Goal: Task Accomplishment & Management: Complete application form

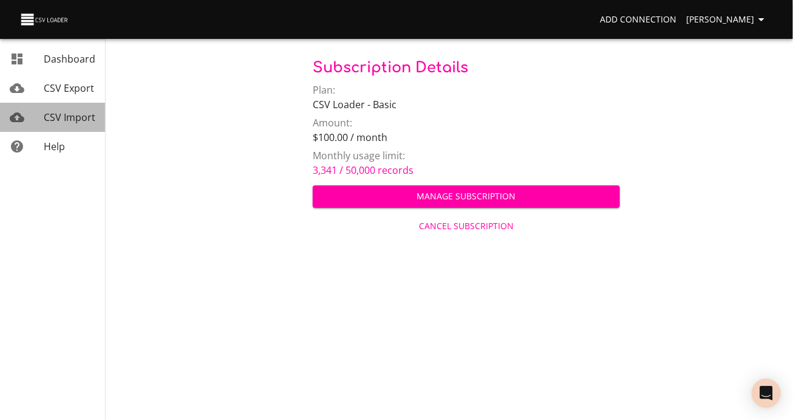
click at [78, 124] on span "CSV Import" at bounding box center [70, 117] width 52 height 13
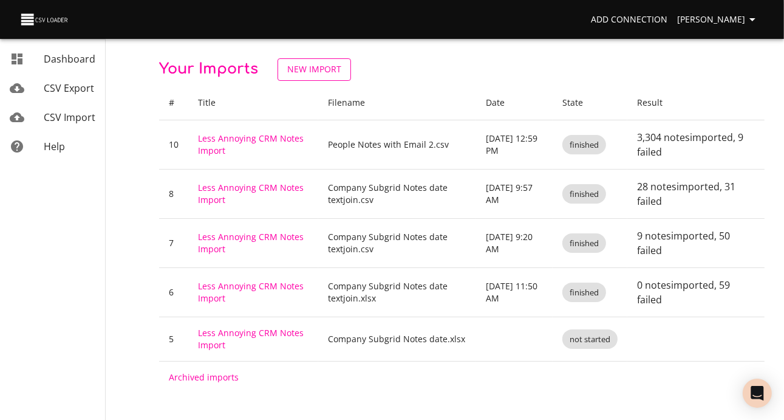
click at [341, 70] on span "New Import" at bounding box center [314, 69] width 54 height 15
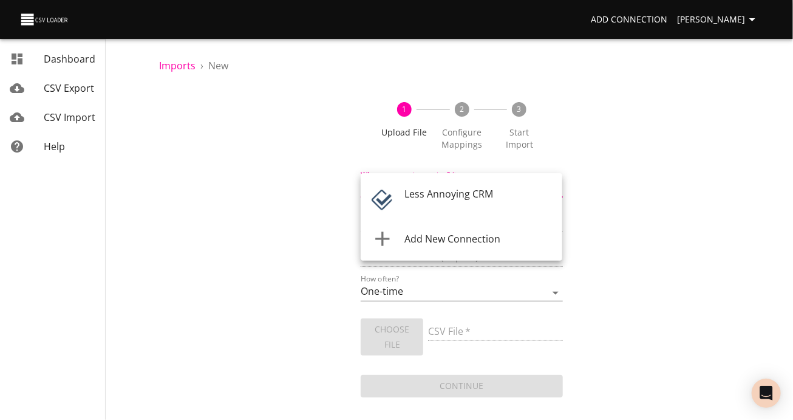
click at [425, 199] on body "Add Connection [PERSON_NAME] Dashboard CSV Export CSV Import Help Imports › New…" at bounding box center [396, 210] width 793 height 420
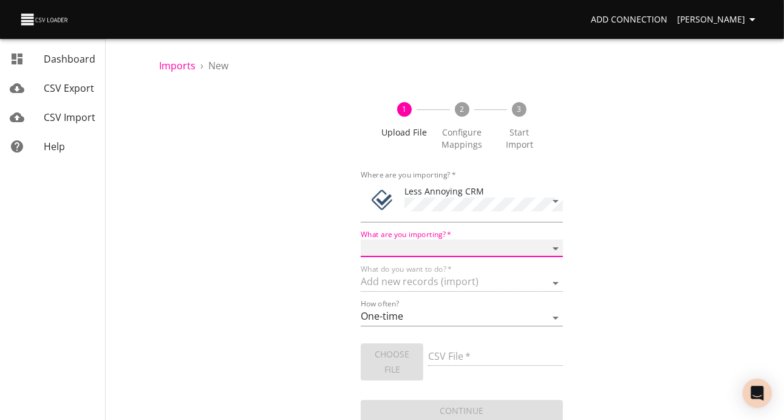
click at [436, 257] on select "Notes Tasks" at bounding box center [462, 248] width 202 height 18
select select "notes"
click at [361, 254] on select "Notes Tasks" at bounding box center [462, 248] width 202 height 18
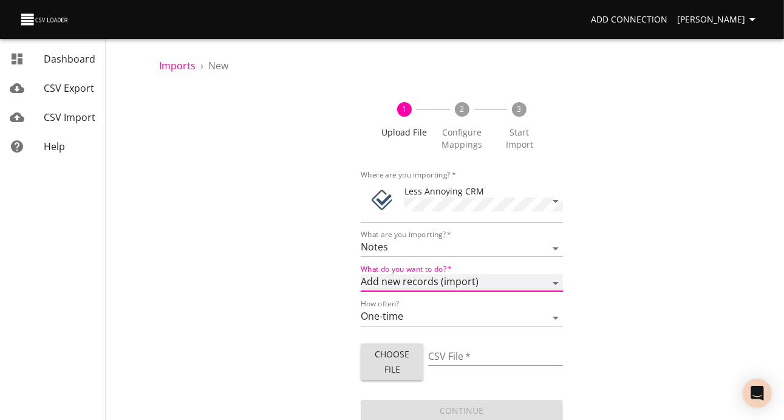
click at [440, 291] on select "Add new records (import) Update existing records (update) Add new and update ex…" at bounding box center [462, 283] width 202 height 18
click at [361, 291] on select "Add new records (import) Update existing records (update) Add new and update ex…" at bounding box center [462, 283] width 202 height 18
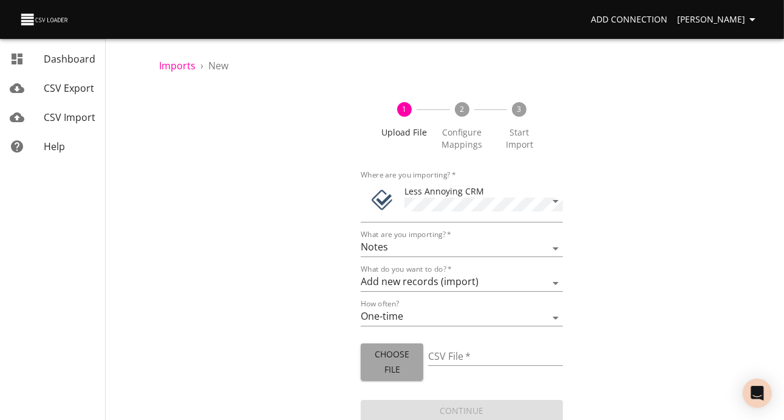
click at [403, 376] on span "Choose File" at bounding box center [391, 362] width 43 height 30
type input "People Notes No Email.csv"
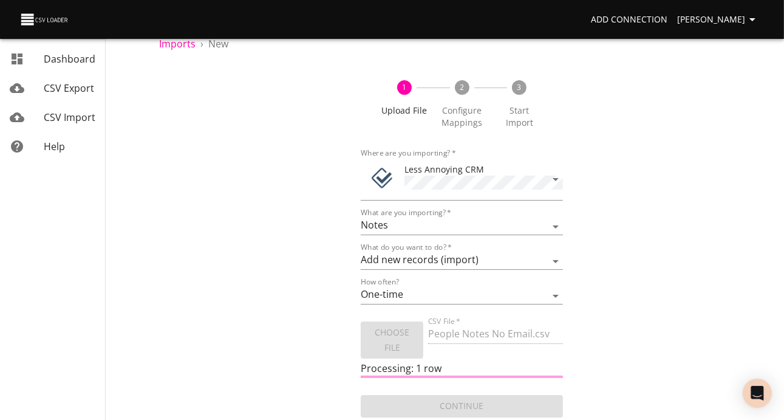
scroll to position [60, 0]
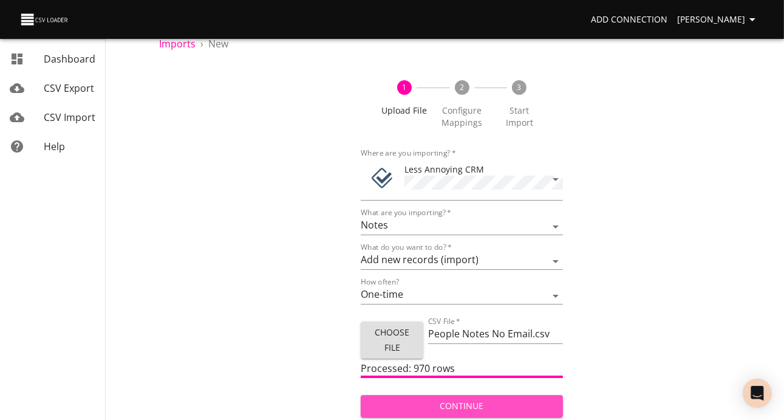
click at [465, 404] on span "Continue" at bounding box center [461, 405] width 182 height 15
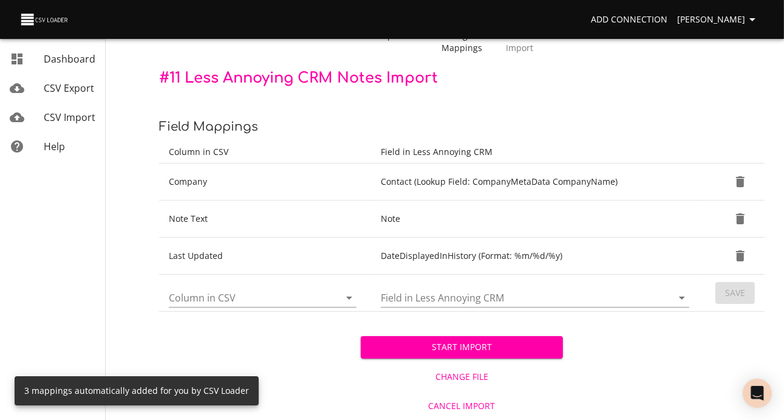
scroll to position [148, 0]
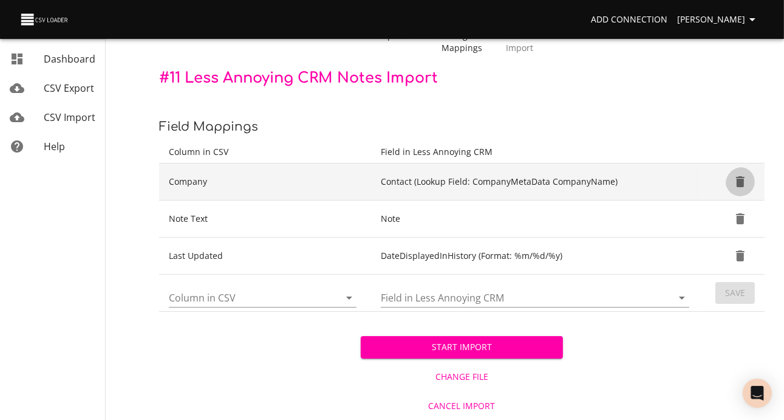
click at [737, 176] on icon "Delete" at bounding box center [740, 181] width 9 height 11
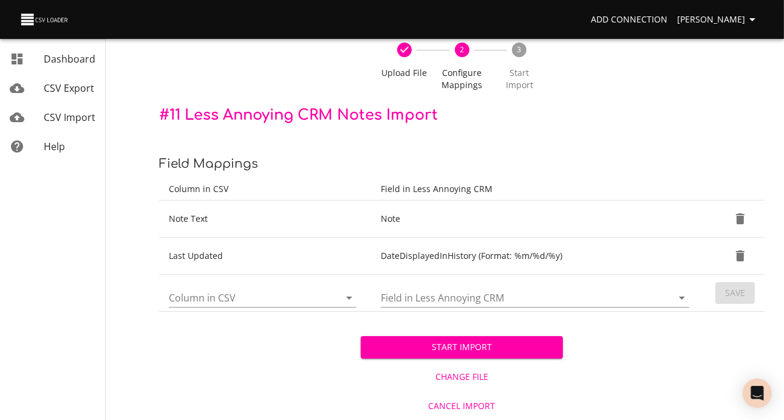
click at [346, 290] on icon "Open" at bounding box center [349, 297] width 15 height 15
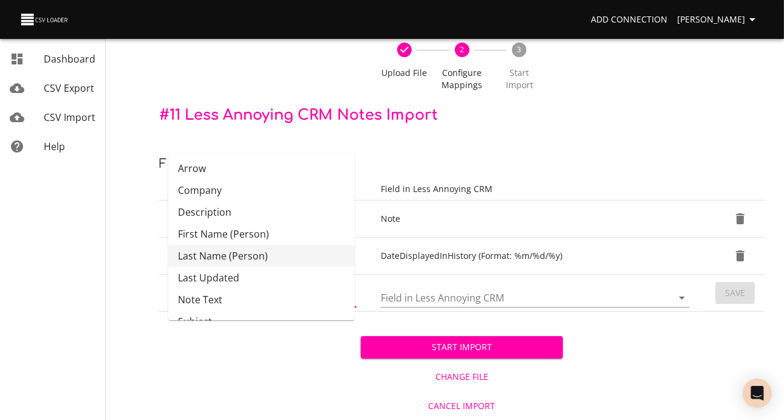
click at [299, 245] on li "Last Name (Person)" at bounding box center [261, 256] width 186 height 22
type input "Last Name (Person)"
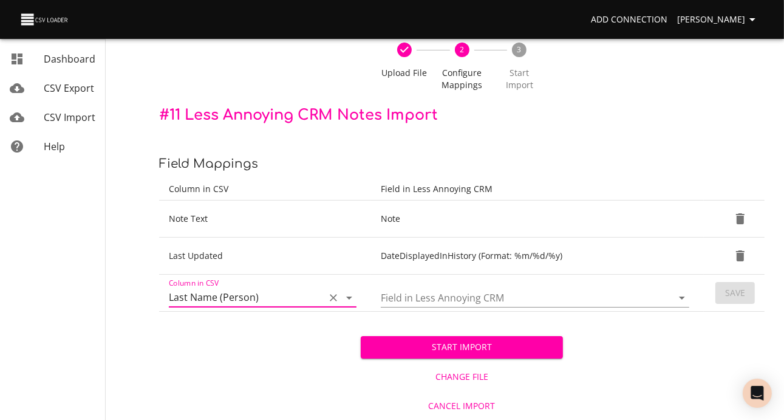
click at [679, 290] on icon "Open" at bounding box center [682, 297] width 15 height 15
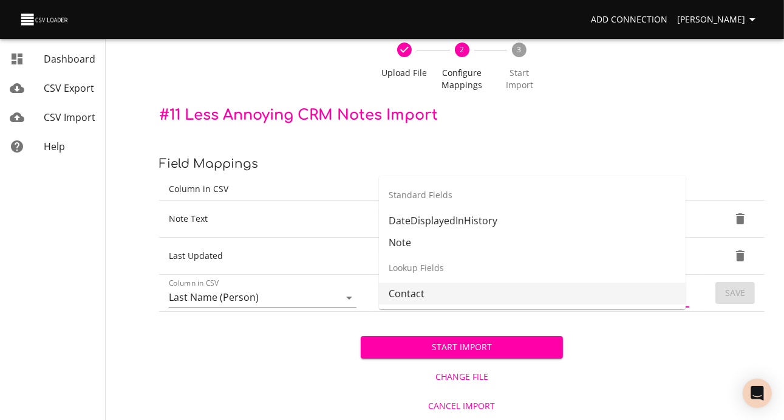
click at [520, 282] on li "Contact" at bounding box center [532, 293] width 307 height 22
type input "Contact"
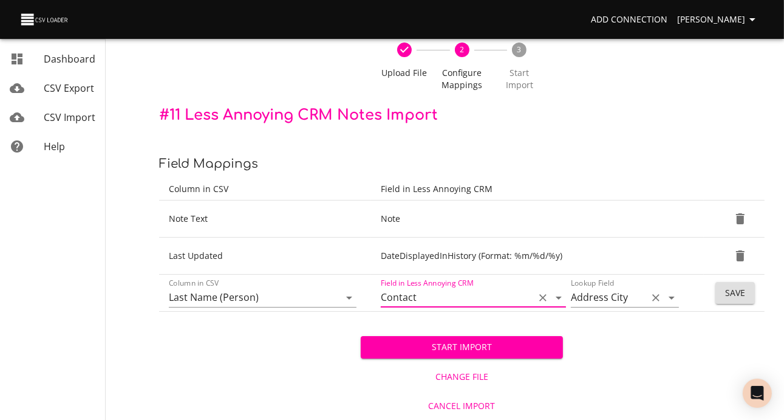
click at [666, 290] on icon "Open" at bounding box center [671, 297] width 15 height 15
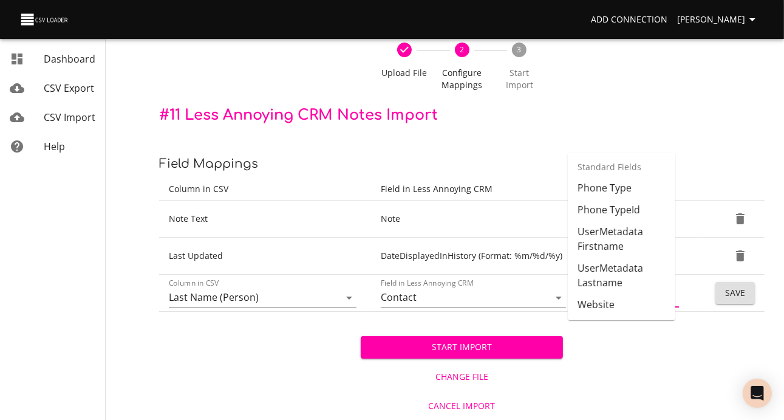
scroll to position [557, 0]
click at [614, 75] on li "Name Lastname" at bounding box center [621, 64] width 107 height 22
type input "Name Lastname"
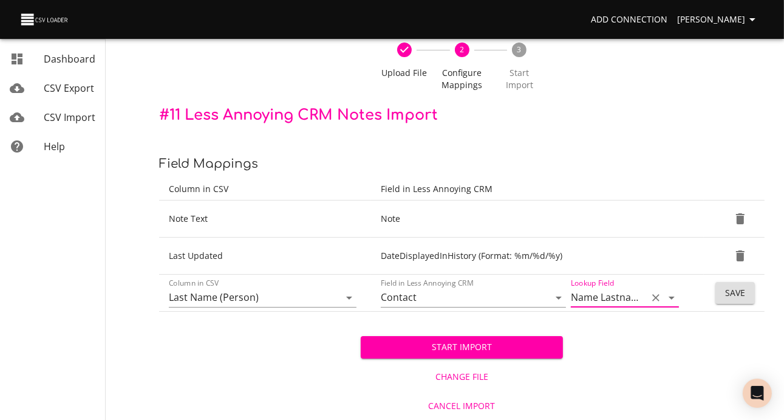
click at [732, 285] on span "Save" at bounding box center [735, 292] width 20 height 15
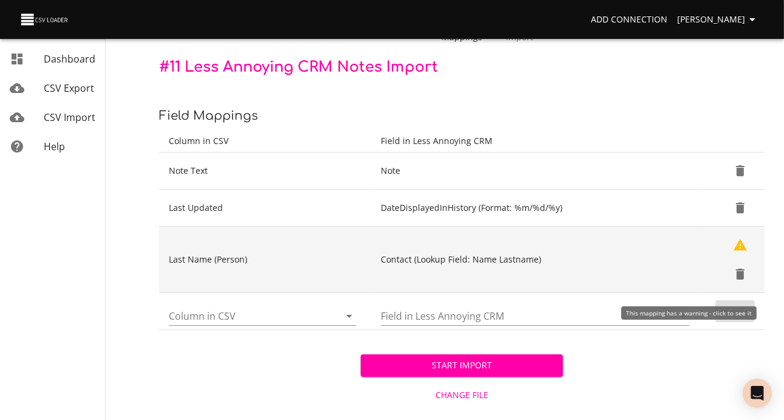
click at [738, 250] on icon "Show Warnings" at bounding box center [740, 245] width 13 height 12
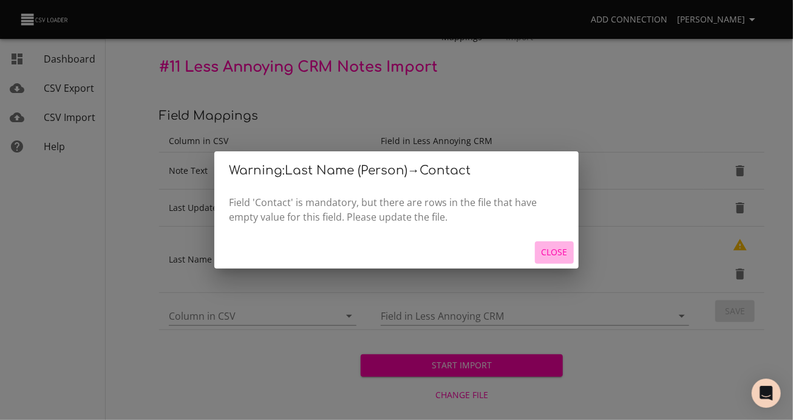
click at [556, 257] on span "Close" at bounding box center [554, 252] width 29 height 15
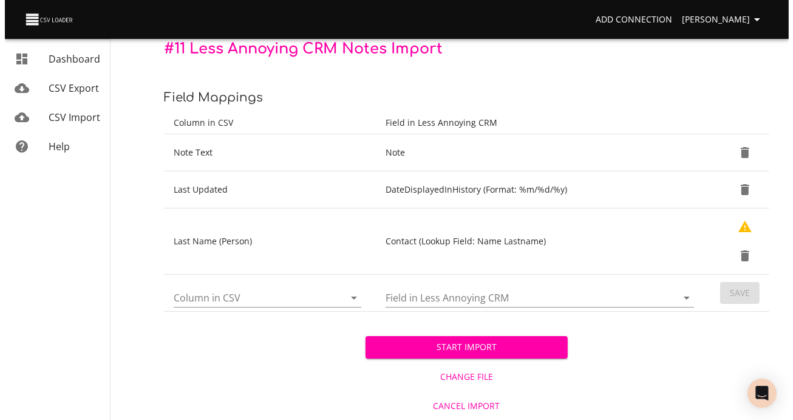
scroll to position [181, 0]
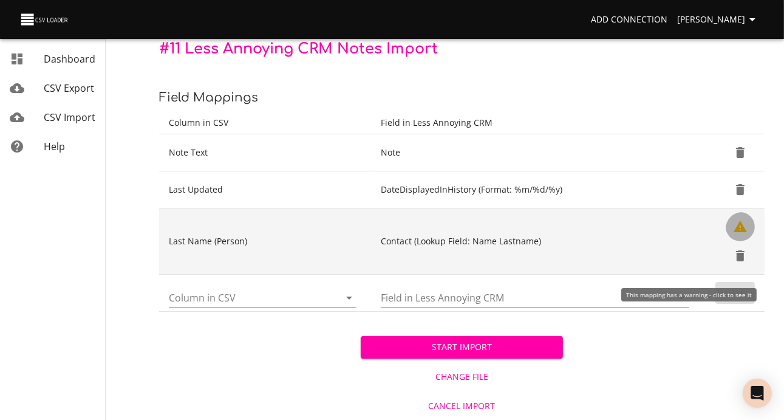
click at [740, 220] on icon "Show Warnings" at bounding box center [740, 226] width 13 height 12
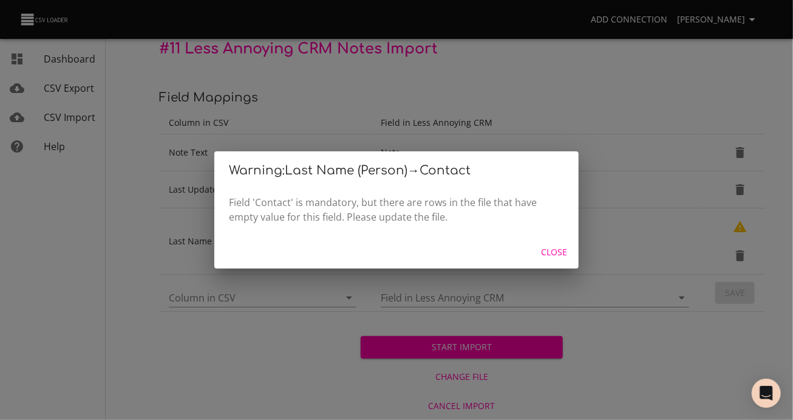
click at [559, 256] on span "Close" at bounding box center [554, 252] width 29 height 15
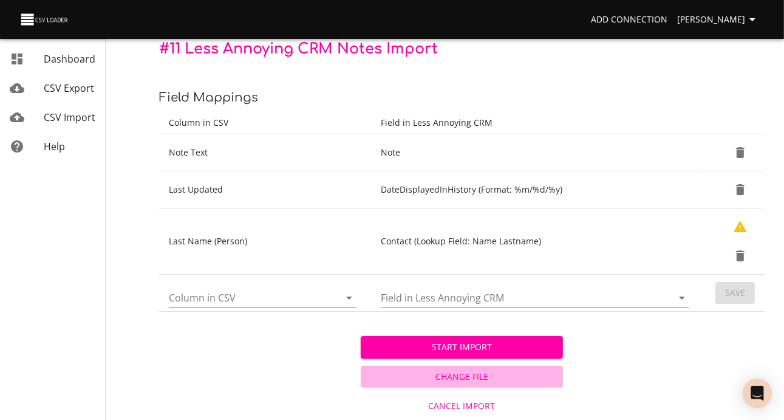
click at [465, 369] on span "Change File" at bounding box center [462, 376] width 192 height 15
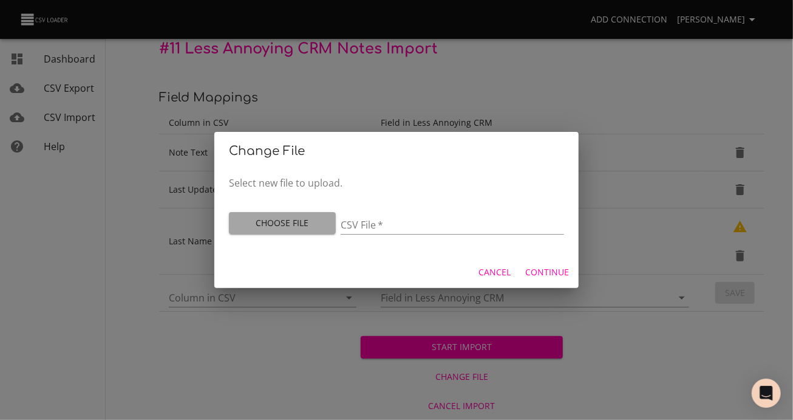
click at [281, 222] on span "Choose File" at bounding box center [282, 223] width 87 height 15
click at [286, 223] on span "Choose File" at bounding box center [282, 223] width 87 height 15
type input "People Notes with No Email 2.csv"
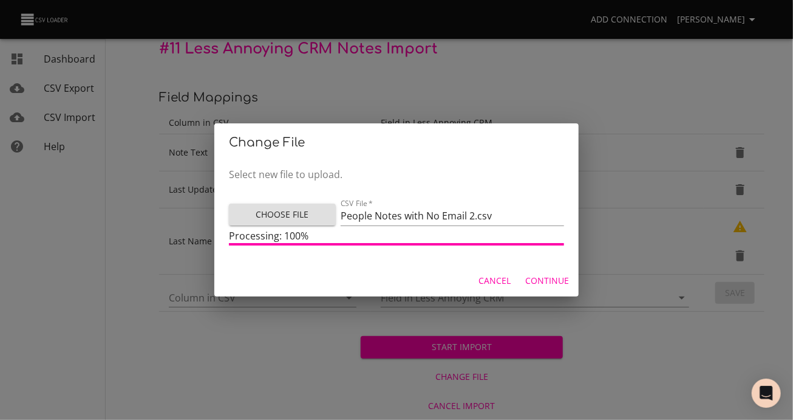
click at [547, 288] on span "Continue" at bounding box center [547, 280] width 44 height 15
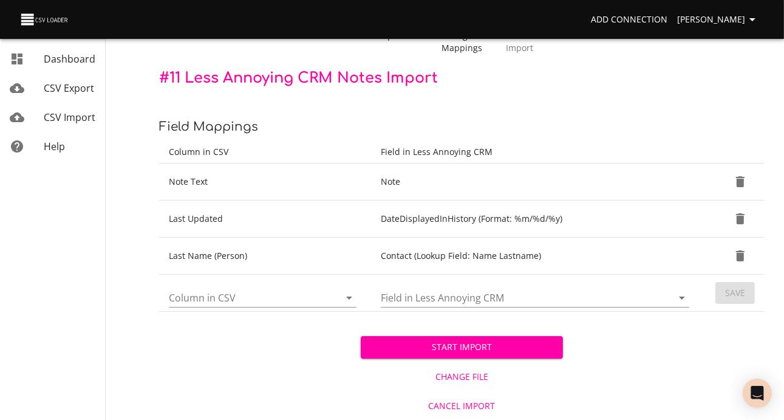
scroll to position [141, 0]
click at [480, 342] on span "Start Import" at bounding box center [461, 346] width 182 height 15
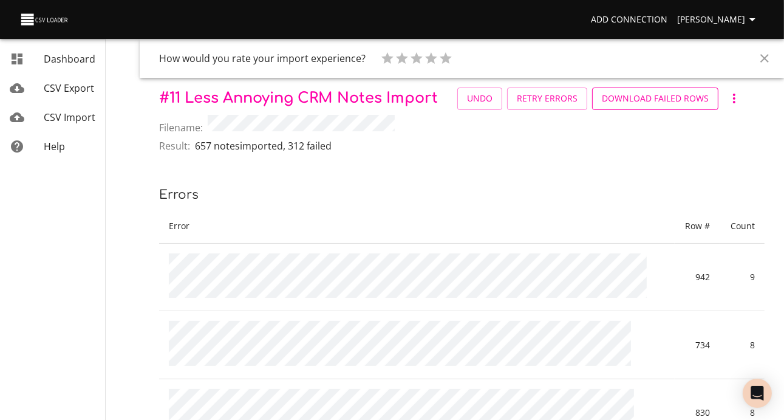
click at [602, 106] on span "Download Failed Rows" at bounding box center [655, 98] width 107 height 15
click at [424, 58] on icon at bounding box center [416, 58] width 15 height 14
click at [380, 63] on input "3 Stars" at bounding box center [380, 63] width 1 height 1
radio input "true"
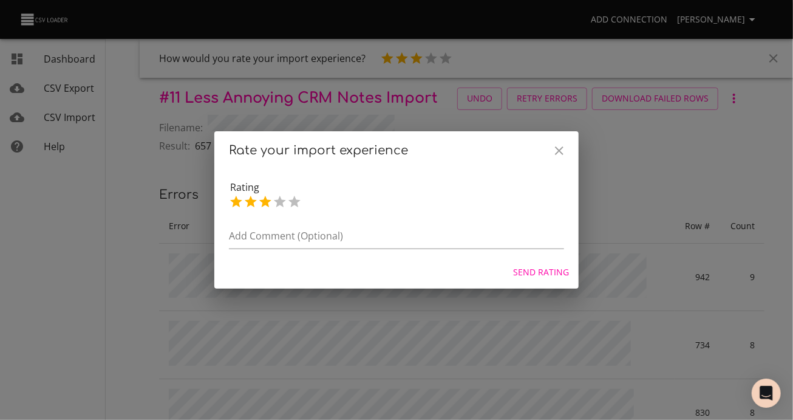
radio input "true"
click at [230, 239] on textarea at bounding box center [396, 237] width 335 height 15
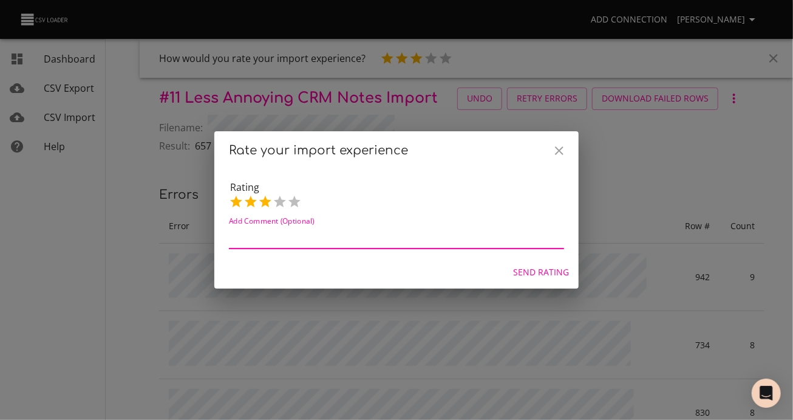
radio input "false"
type textarea "J"
radio input "false"
type textarea "Ju"
radio input "false"
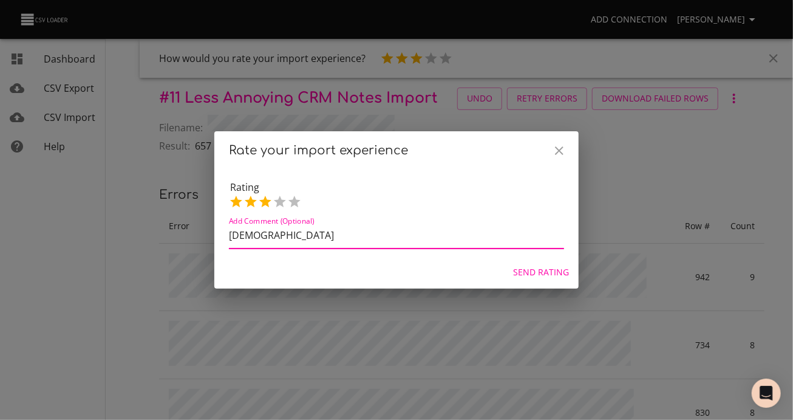
type textarea "Just"
radio input "false"
type textarea "Just"
radio input "false"
type textarea "Just t"
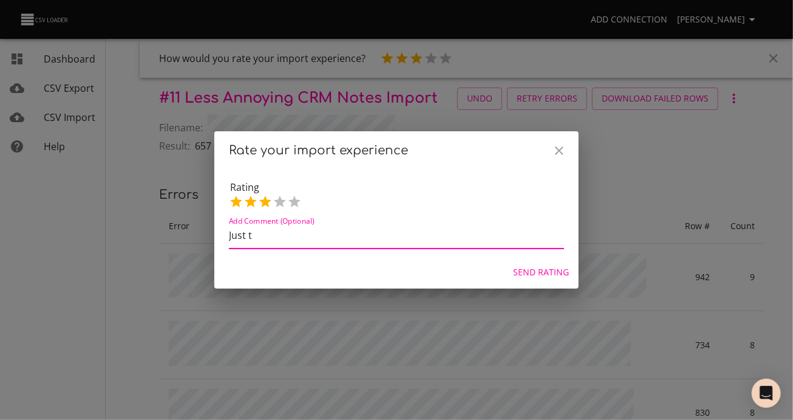
radio input "false"
type textarea "Just th"
radio input "false"
type textarea "Just the"
radio input "false"
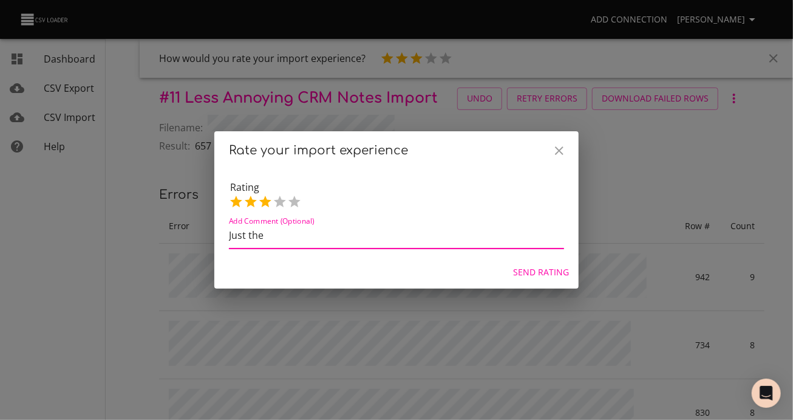
type textarea "Just the"
radio input "false"
type textarea "Just the n"
radio input "false"
type textarea "Just the no"
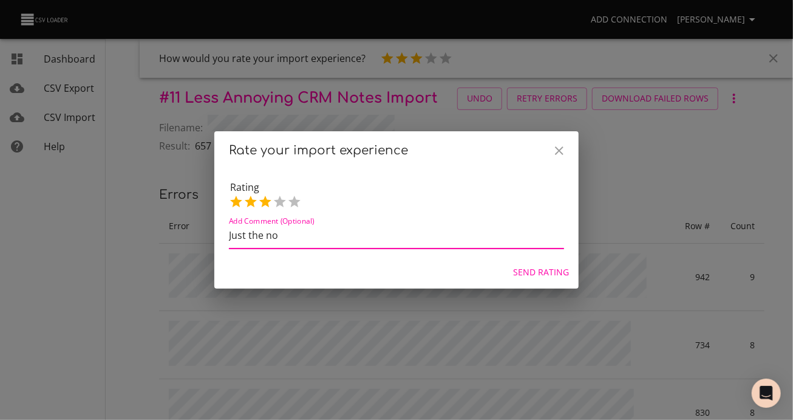
radio input "false"
type textarea "Just the nor"
radio input "false"
type textarea "Just the norm"
radio input "false"
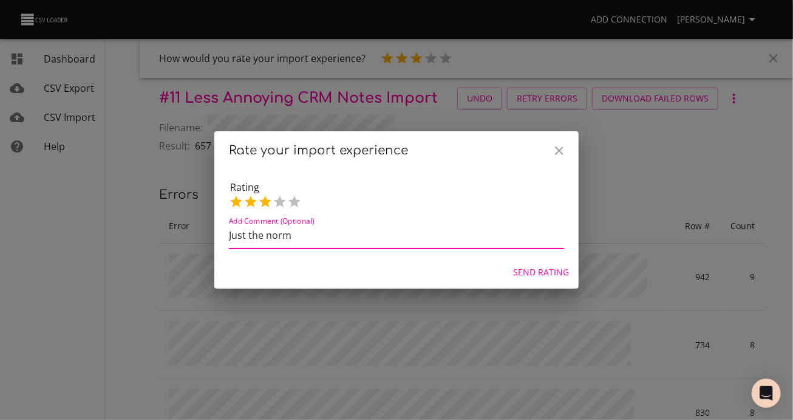
type textarea "Just the norma"
radio input "false"
type textarea "Just the normal"
radio input "false"
type textarea "Just the normal"
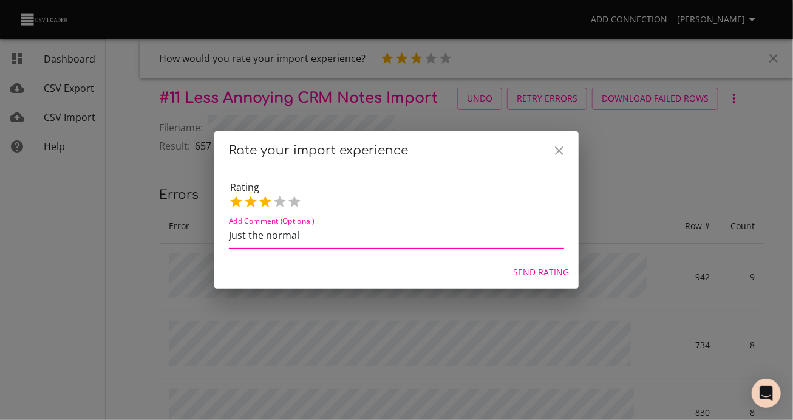
radio input "false"
type textarea "Just the normal i"
radio input "false"
type textarea "Just the normal is"
radio input "false"
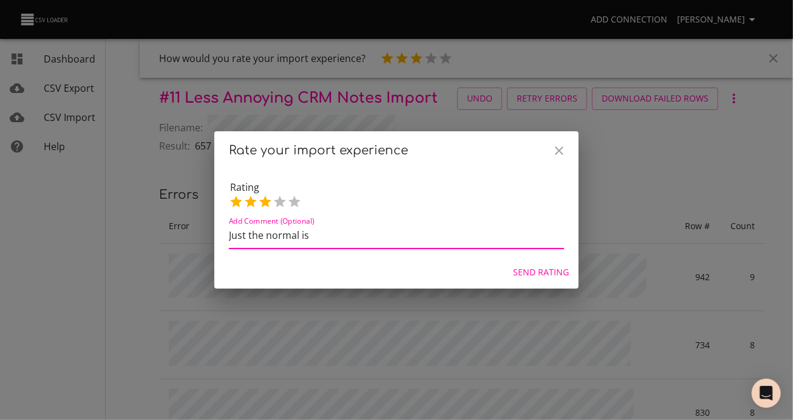
type textarea "Just the normal iss"
radio input "false"
type textarea "Just the normal issu"
radio input "false"
type textarea "Just the normal issue"
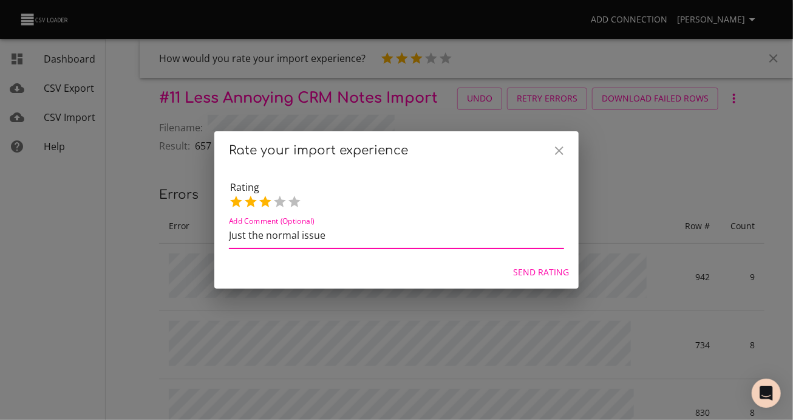
radio input "false"
type textarea "Just the normal issues"
radio input "false"
type textarea "Just the normal issues"
radio input "false"
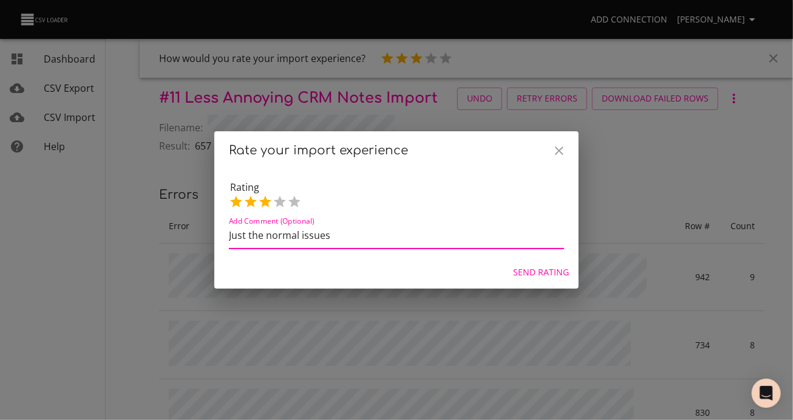
type textarea "Just the normal issues w"
radio input "false"
type textarea "Just the normal issues wi"
radio input "false"
type textarea "Just the normal issues wit"
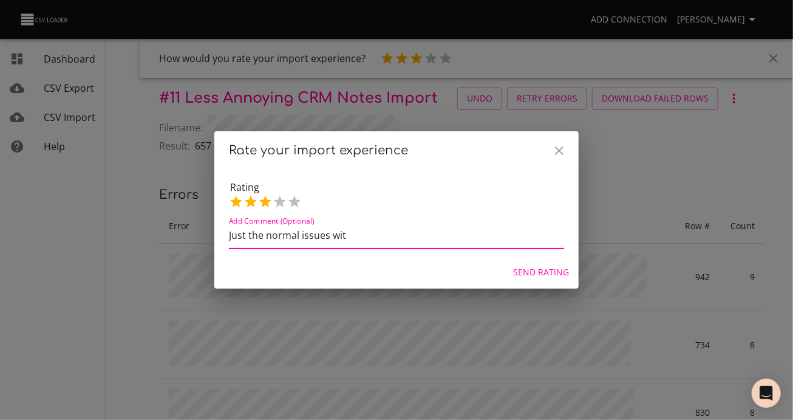
radio input "false"
type textarea "Just the normal issues with"
radio input "false"
type textarea "Just the normal issues with"
radio input "false"
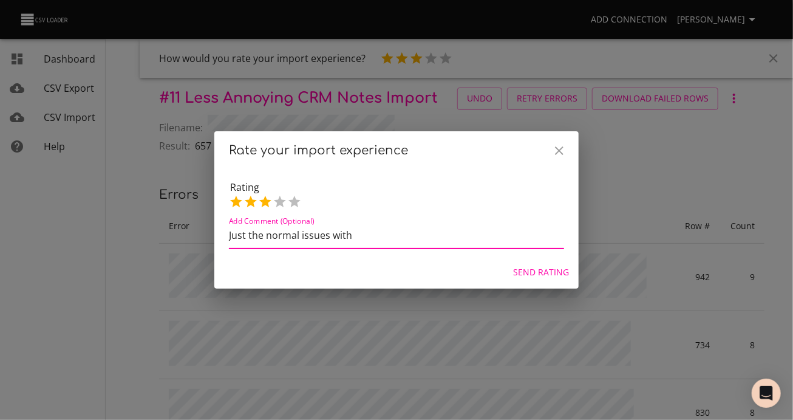
type textarea "Just the normal issues with e"
radio input "false"
type textarea "Just the normal issues with el"
radio input "false"
type textarea "Just the normal issues with eld"
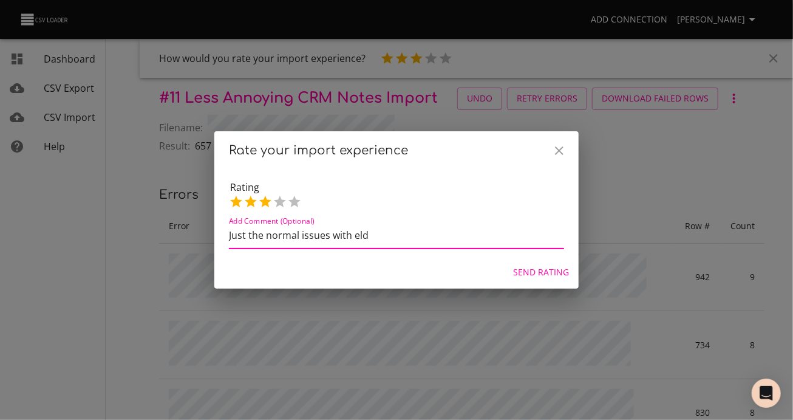
radio input "false"
type textarea "Just the normal issues with elde"
radio input "false"
type textarea "Just the normal issues with elder"
radio input "false"
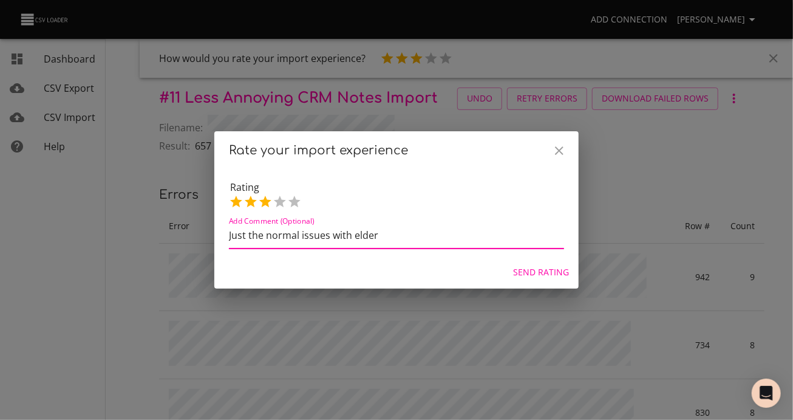
type textarea "Just the normal issues with elderl"
radio input "false"
type textarea "Just the normal issues with elderly"
radio input "false"
type textarea "Just the normal issues with elderly"
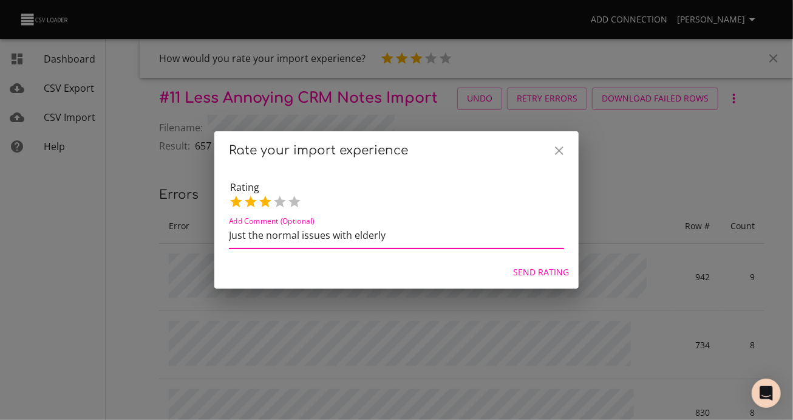
radio input "false"
type textarea "Just the normal issues with elderly d"
radio input "false"
type textarea "Just the normal issues with elderly da"
radio input "false"
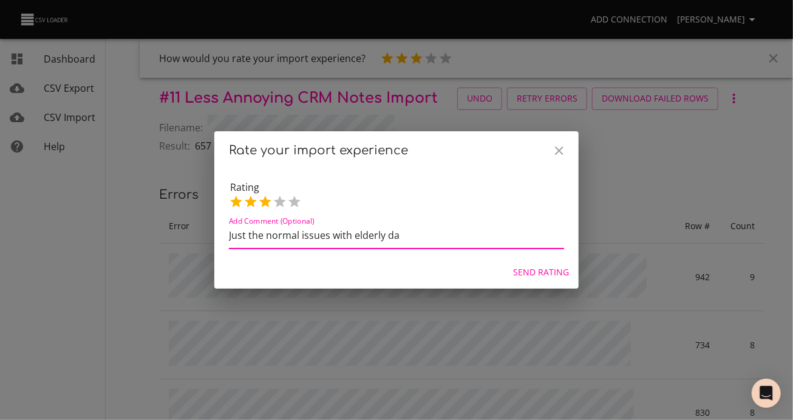
type textarea "Just the normal issues with elderly dat"
radio input "false"
type textarea "Just the normal issues with elderly data"
click at [530, 276] on span "Send Rating" at bounding box center [541, 272] width 56 height 15
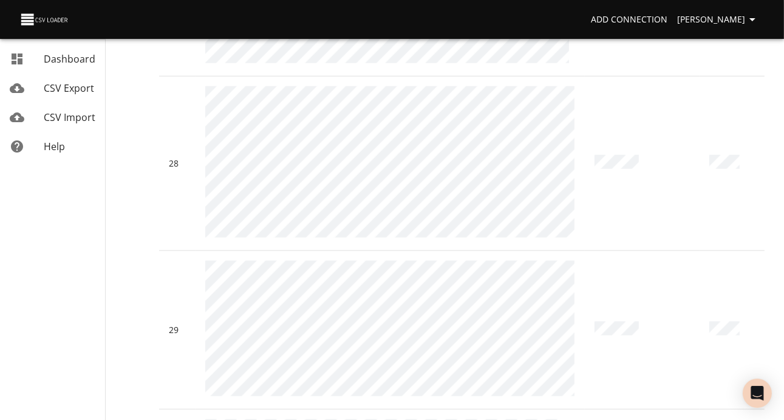
scroll to position [12971, 0]
